Goal: Task Accomplishment & Management: Manage account settings

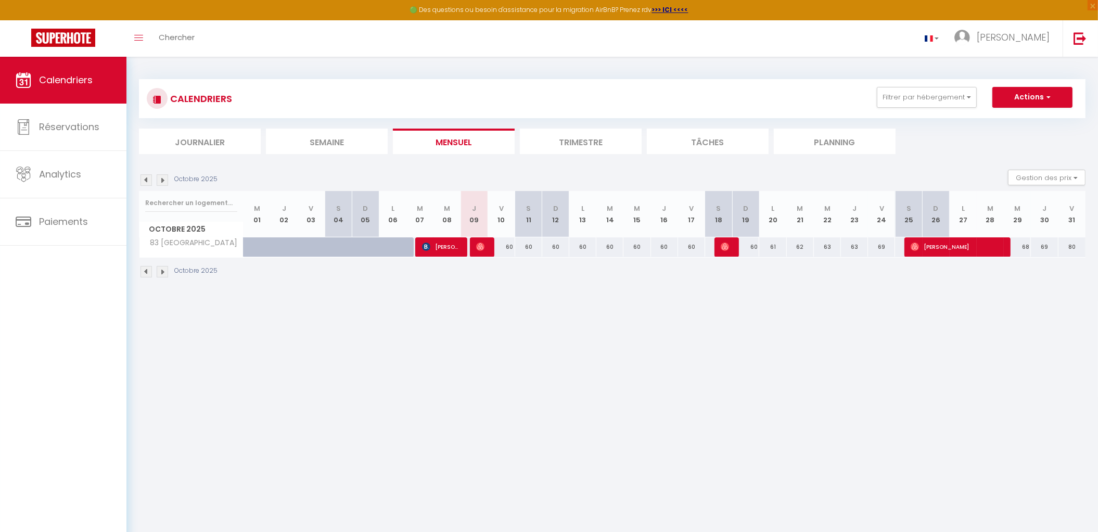
click at [596, 141] on li "Trimestre" at bounding box center [581, 141] width 122 height 25
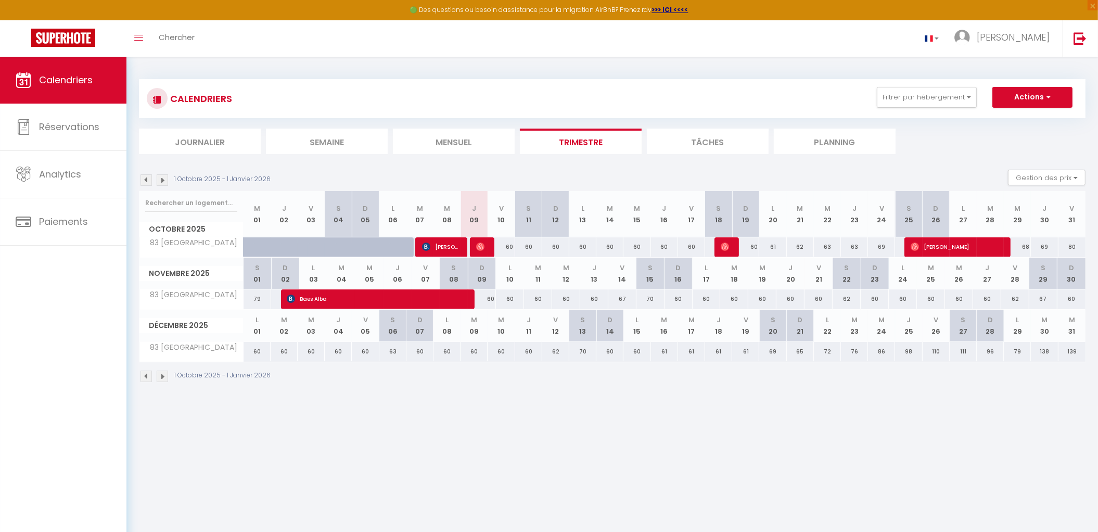
click at [706, 145] on li "Tâches" at bounding box center [708, 141] width 122 height 25
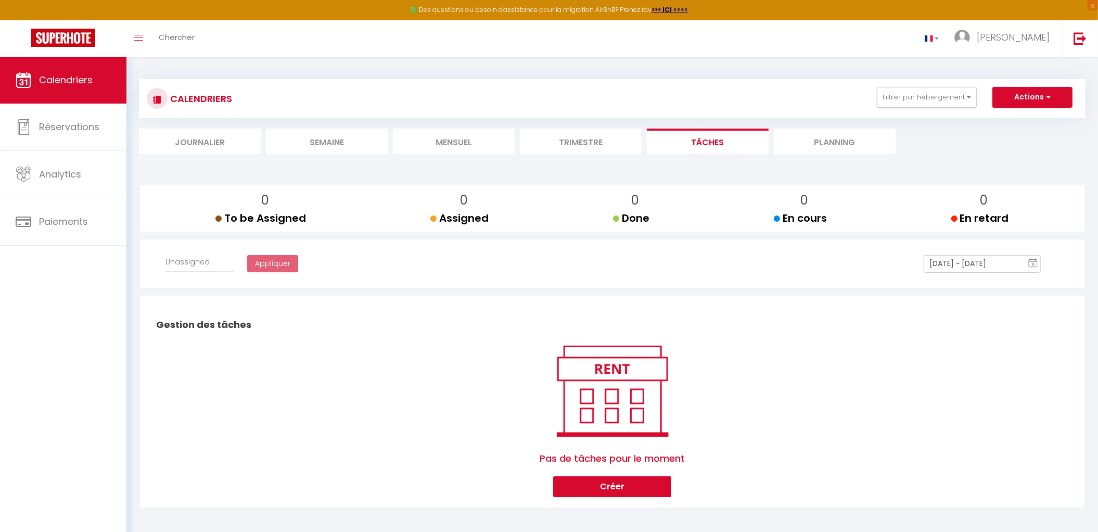
select select
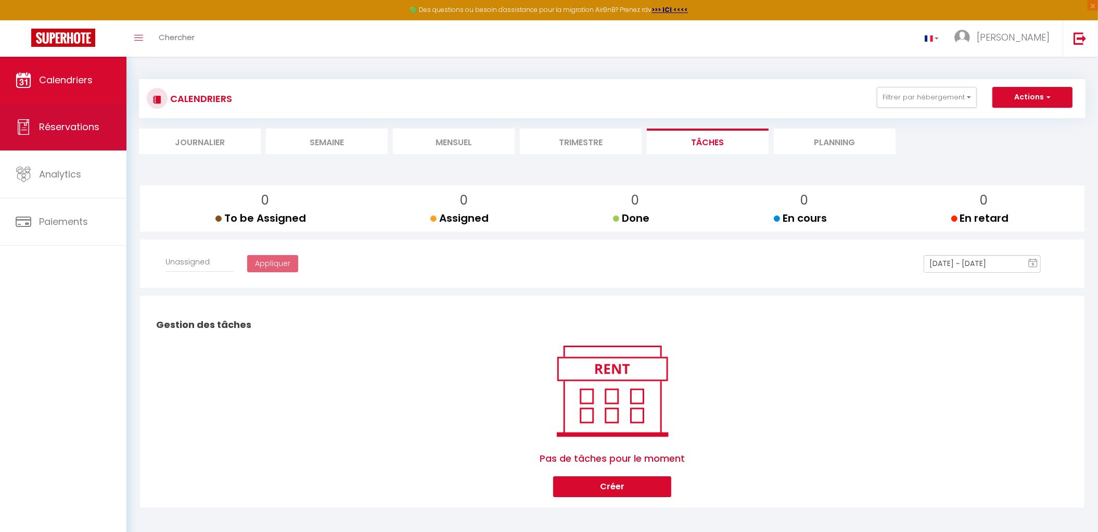
click at [71, 127] on span "Réservations" at bounding box center [69, 126] width 60 height 13
select select "not_cancelled"
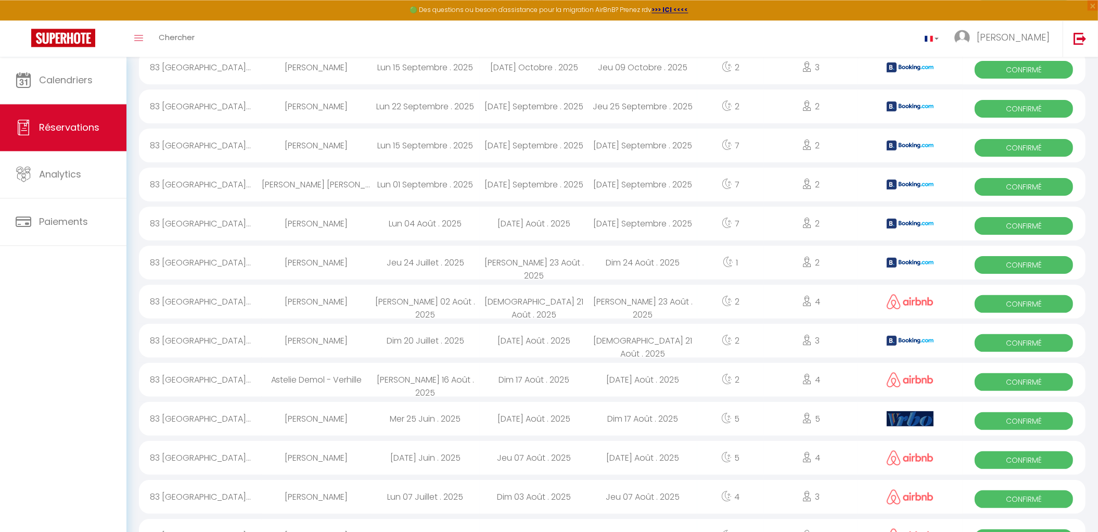
scroll to position [323, 0]
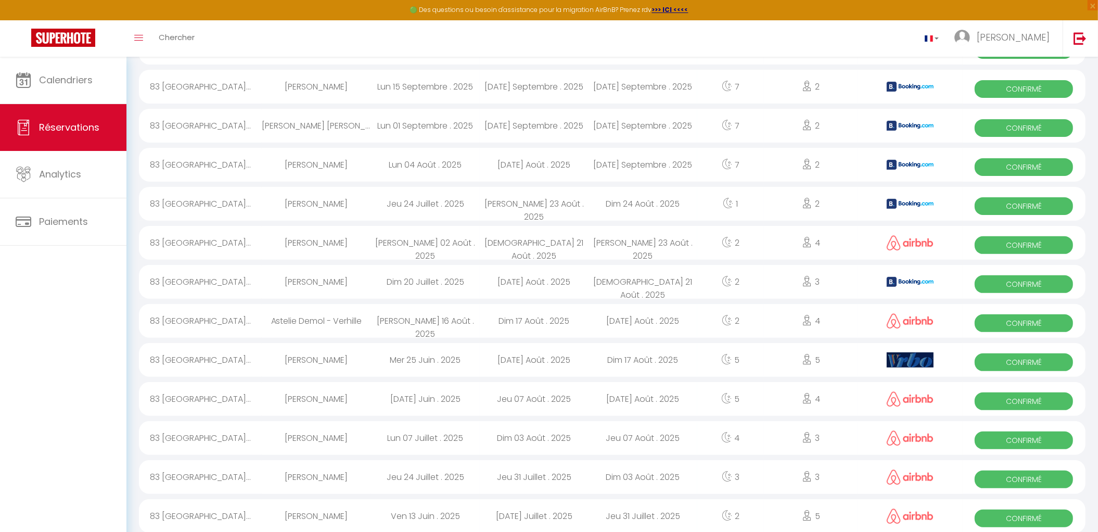
click at [899, 358] on img at bounding box center [910, 359] width 47 height 15
select select "OK"
select select "0"
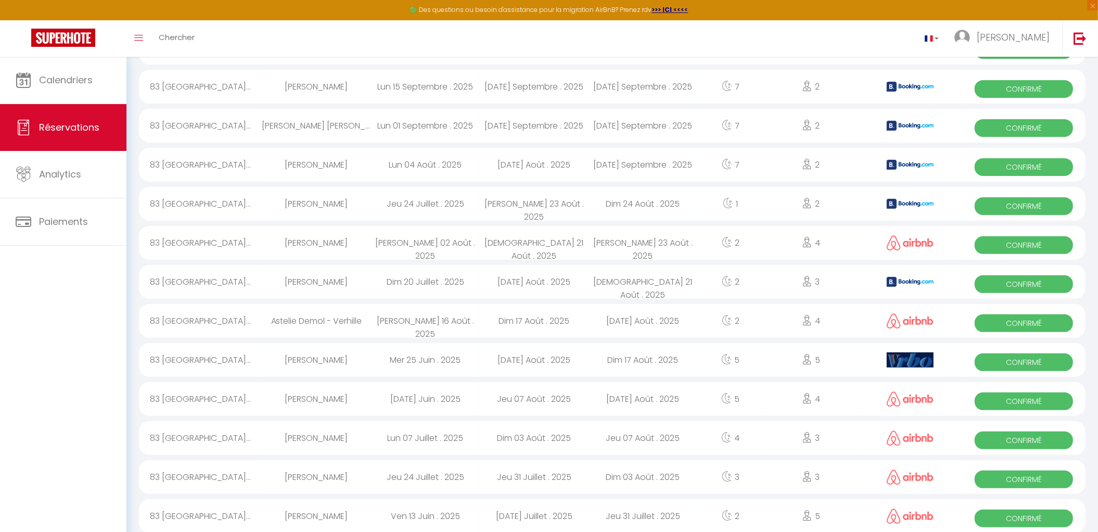
select select "1"
select select
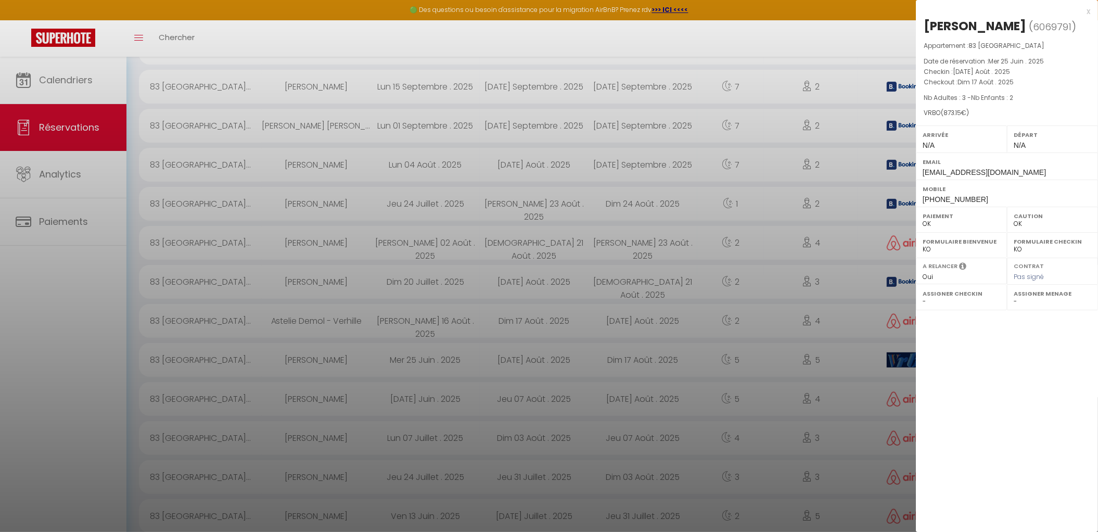
click at [890, 326] on div at bounding box center [549, 266] width 1098 height 532
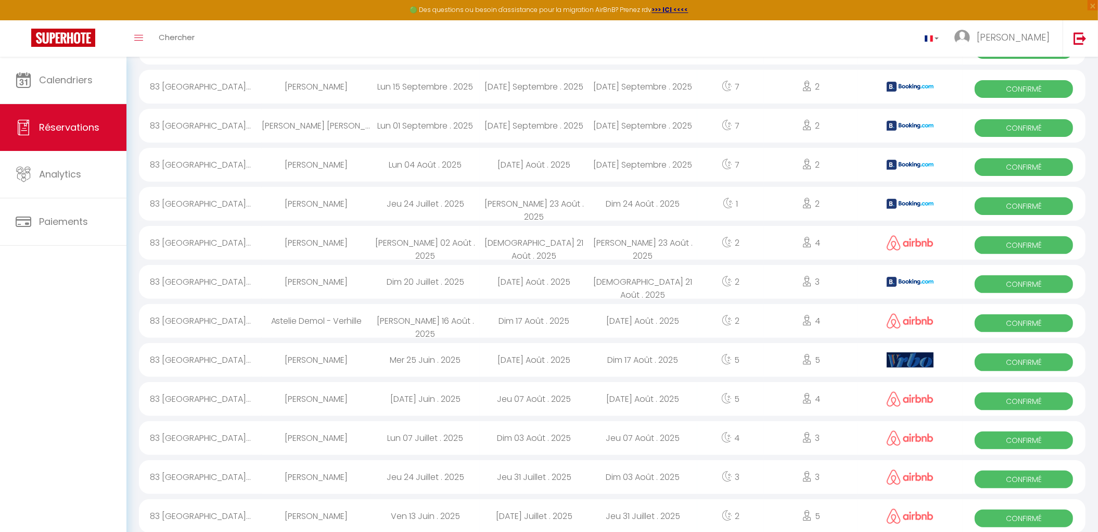
click at [890, 326] on div at bounding box center [910, 321] width 104 height 34
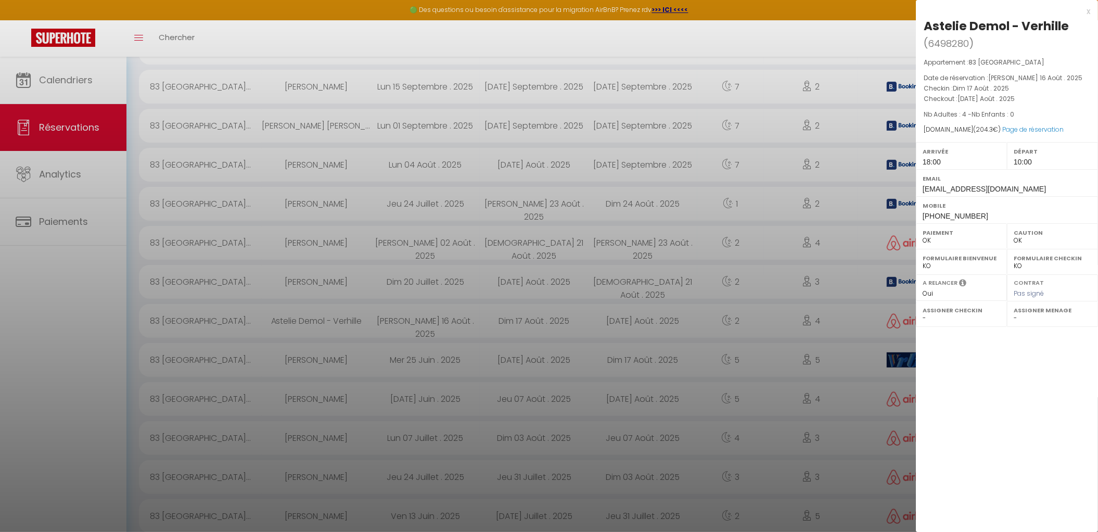
click at [572, 35] on div at bounding box center [549, 266] width 1098 height 532
